Goal: Transaction & Acquisition: Purchase product/service

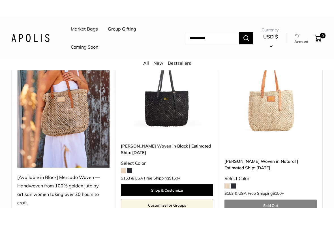
scroll to position [106, 0]
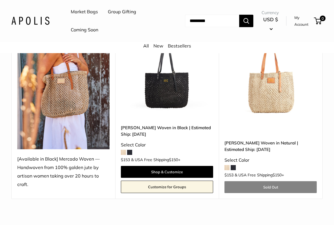
click at [295, 188] on link "Sold Out" at bounding box center [270, 187] width 92 height 12
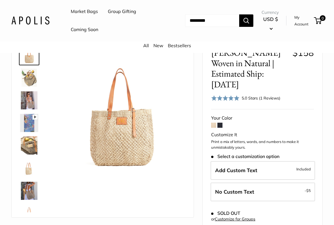
scroll to position [59, 0]
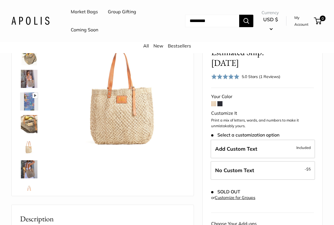
click at [304, 144] on span "Included" at bounding box center [303, 147] width 14 height 7
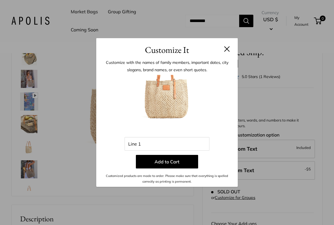
click at [226, 49] on button at bounding box center [227, 49] width 6 height 6
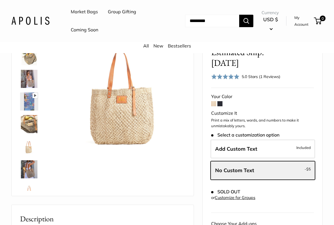
click at [27, 122] on img at bounding box center [29, 124] width 18 height 18
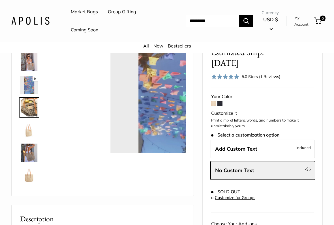
scroll to position [18, 0]
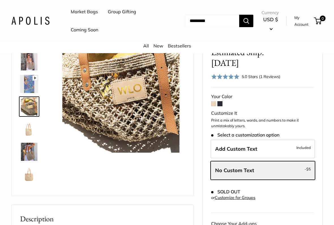
click at [25, 153] on img at bounding box center [29, 152] width 18 height 18
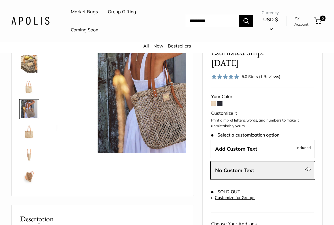
scroll to position [63, 0]
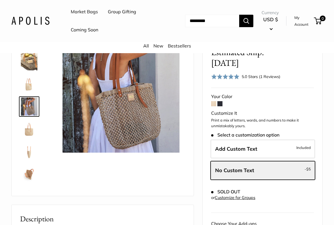
click at [220, 101] on span at bounding box center [219, 103] width 5 height 5
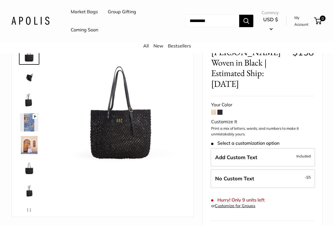
scroll to position [43, 0]
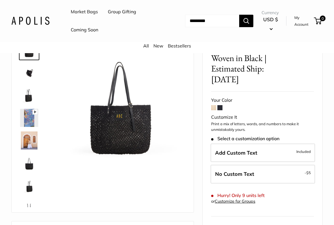
click at [213, 105] on span at bounding box center [213, 107] width 5 height 5
